Goal: Task Accomplishment & Management: Use online tool/utility

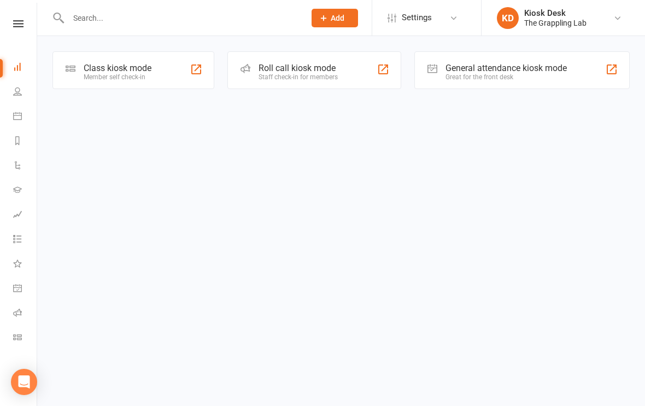
click at [119, 67] on div "Class kiosk mode" at bounding box center [118, 68] width 68 height 10
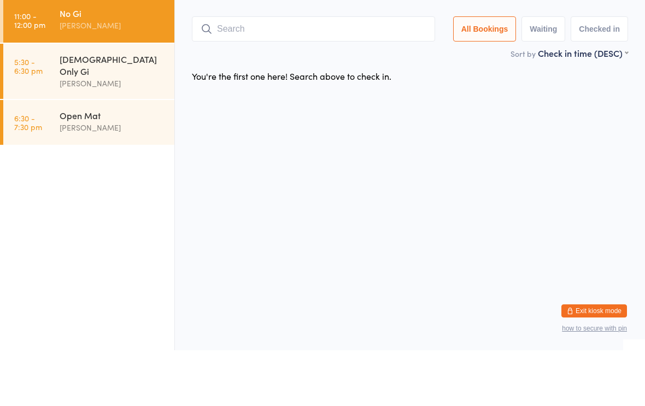
click at [600, 72] on button "Checked in" at bounding box center [598, 84] width 57 height 25
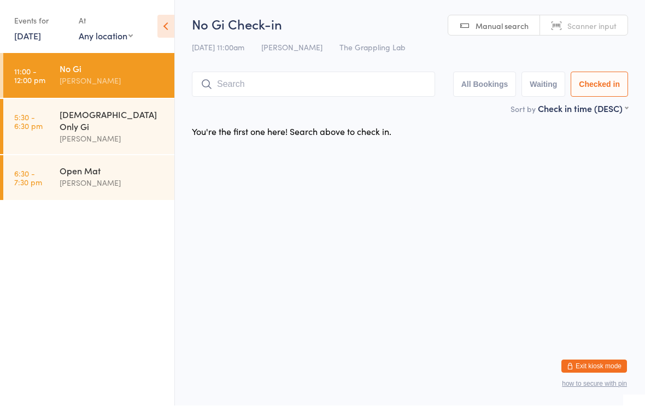
click at [320, 86] on input "search" at bounding box center [313, 84] width 243 height 25
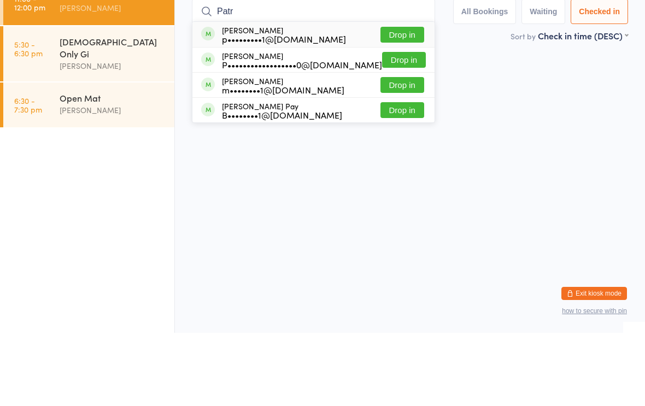
type input "Patr"
click at [402, 125] on button "Drop in" at bounding box center [404, 133] width 44 height 16
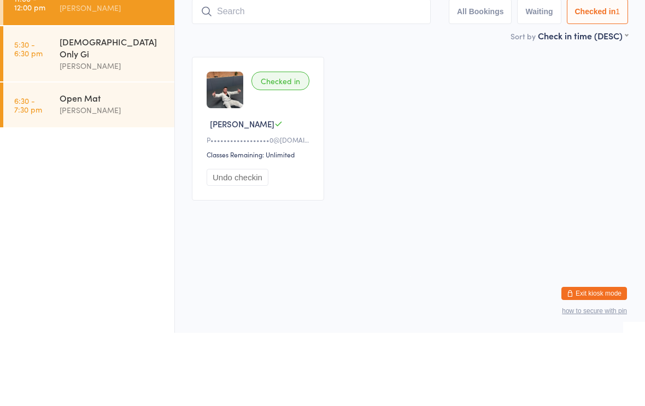
click at [234, 145] on img at bounding box center [225, 163] width 37 height 37
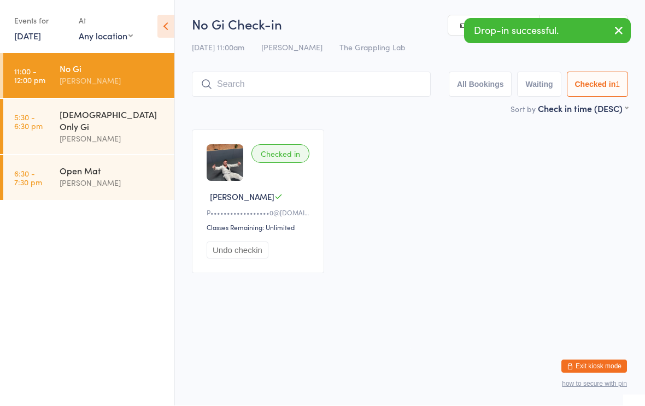
click at [226, 165] on img at bounding box center [225, 163] width 37 height 37
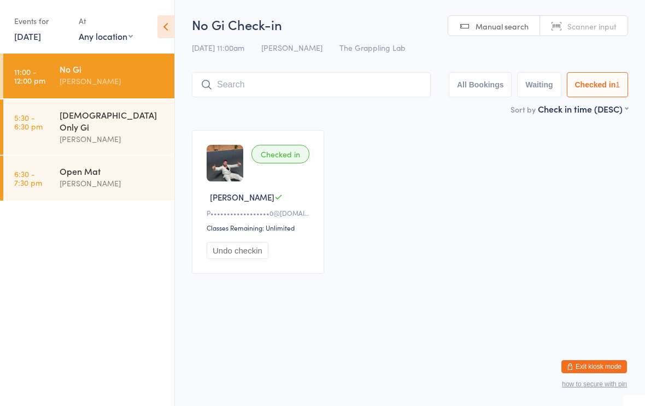
click at [339, 83] on input "search" at bounding box center [311, 84] width 239 height 25
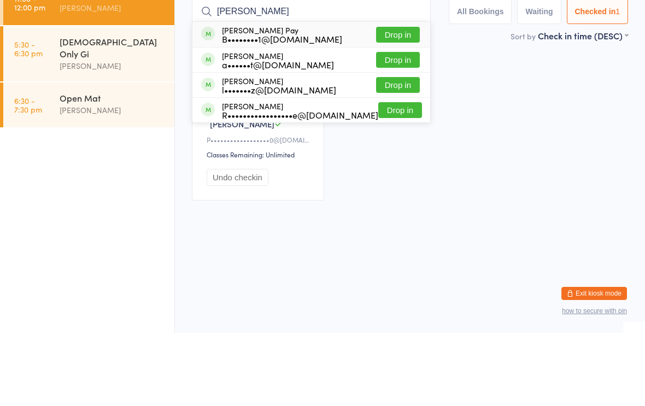
type input "[PERSON_NAME]"
click at [389, 100] on button "Drop in" at bounding box center [398, 108] width 44 height 16
